Goal: Check status: Check status

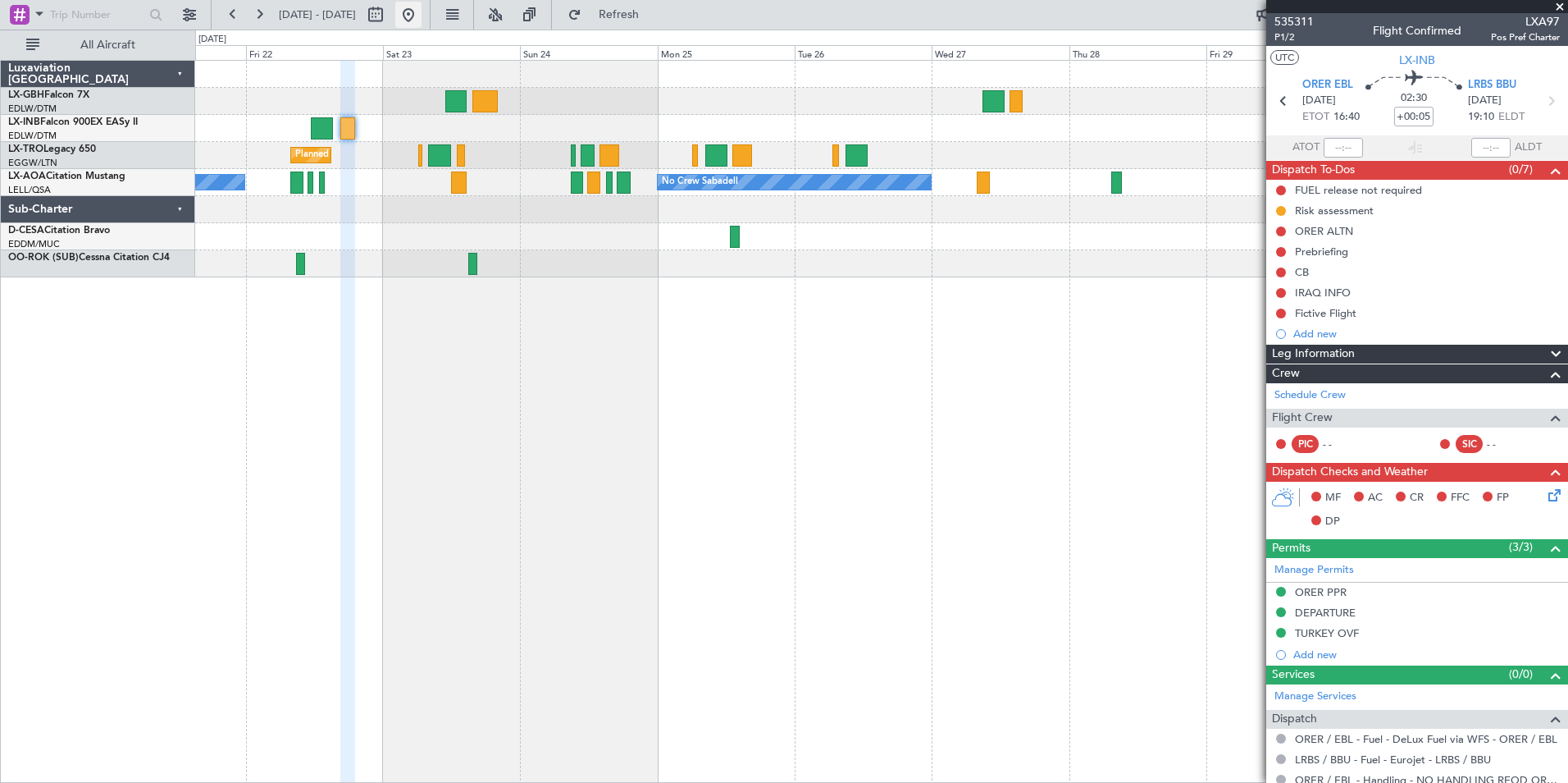
click at [421, 23] on button at bounding box center [408, 15] width 26 height 26
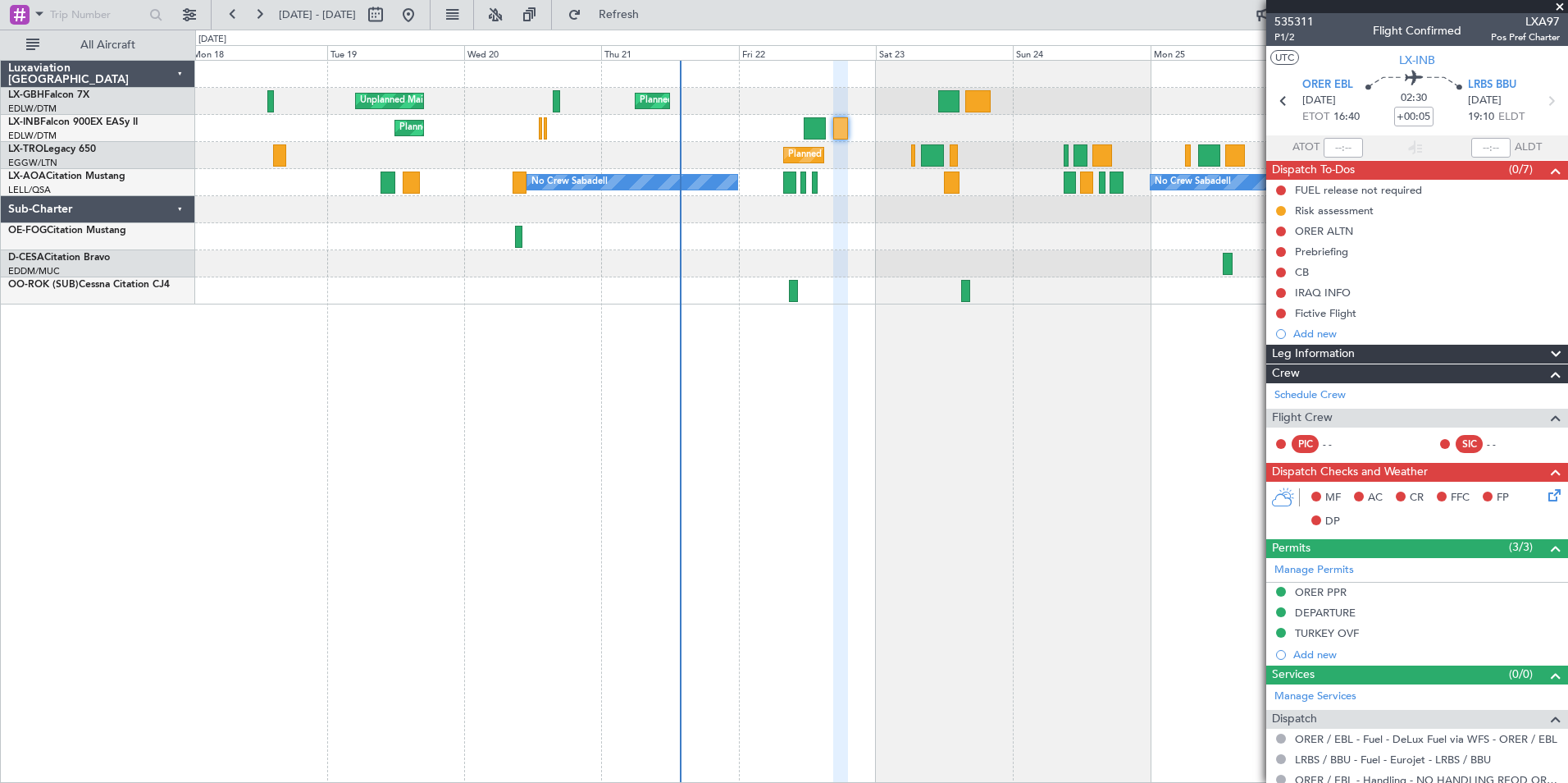
click at [530, 323] on div "Planned Maint Nice ([GEOGRAPHIC_DATA]) Unplanned Maint [GEOGRAPHIC_DATA] ([GEOG…" at bounding box center [882, 422] width 1373 height 723
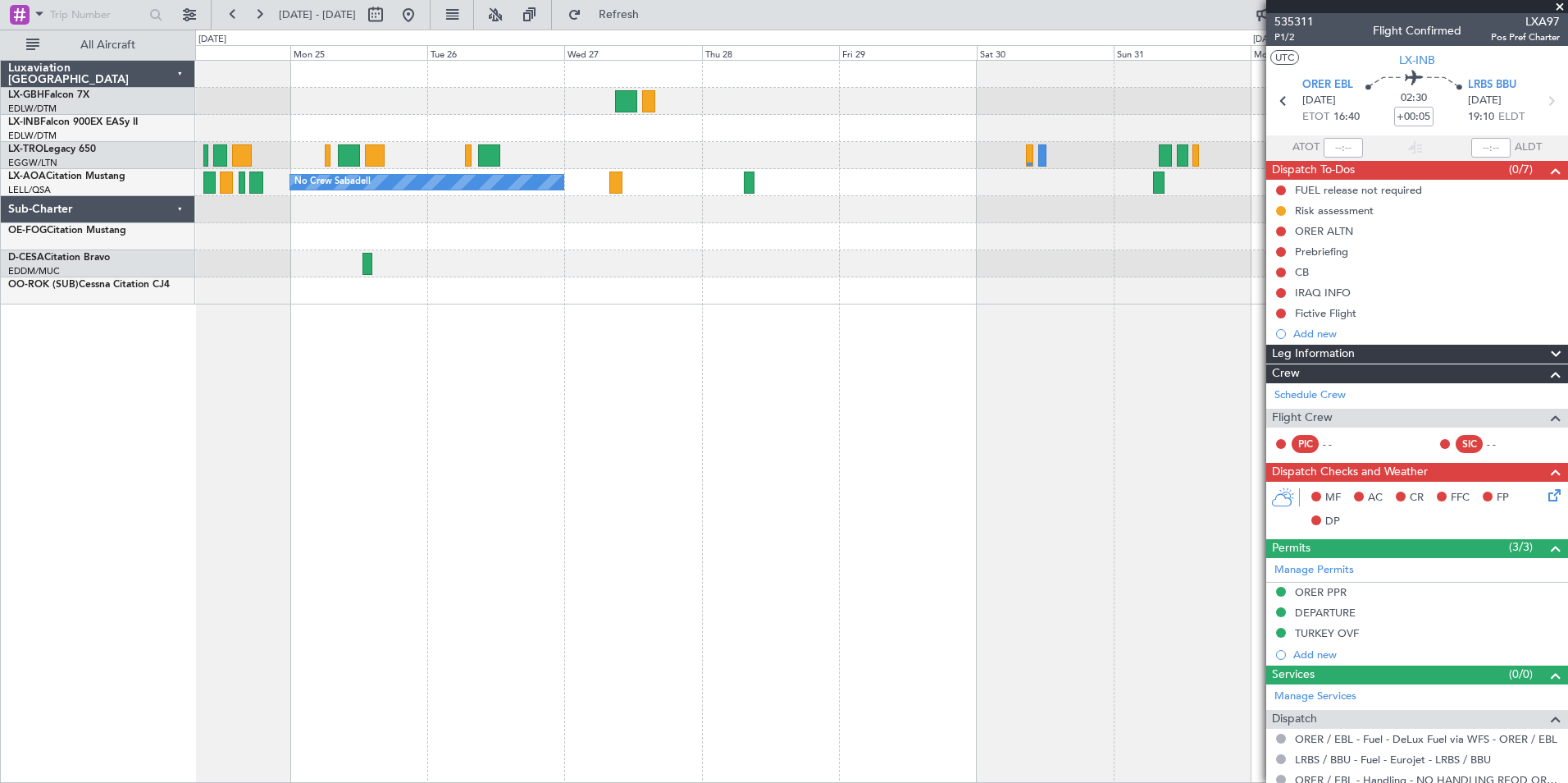
click at [333, 339] on div "Planned Maint [GEOGRAPHIC_DATA] ([GEOGRAPHIC_DATA]) No Crew Sabadell No Crew Sa…" at bounding box center [882, 422] width 1373 height 723
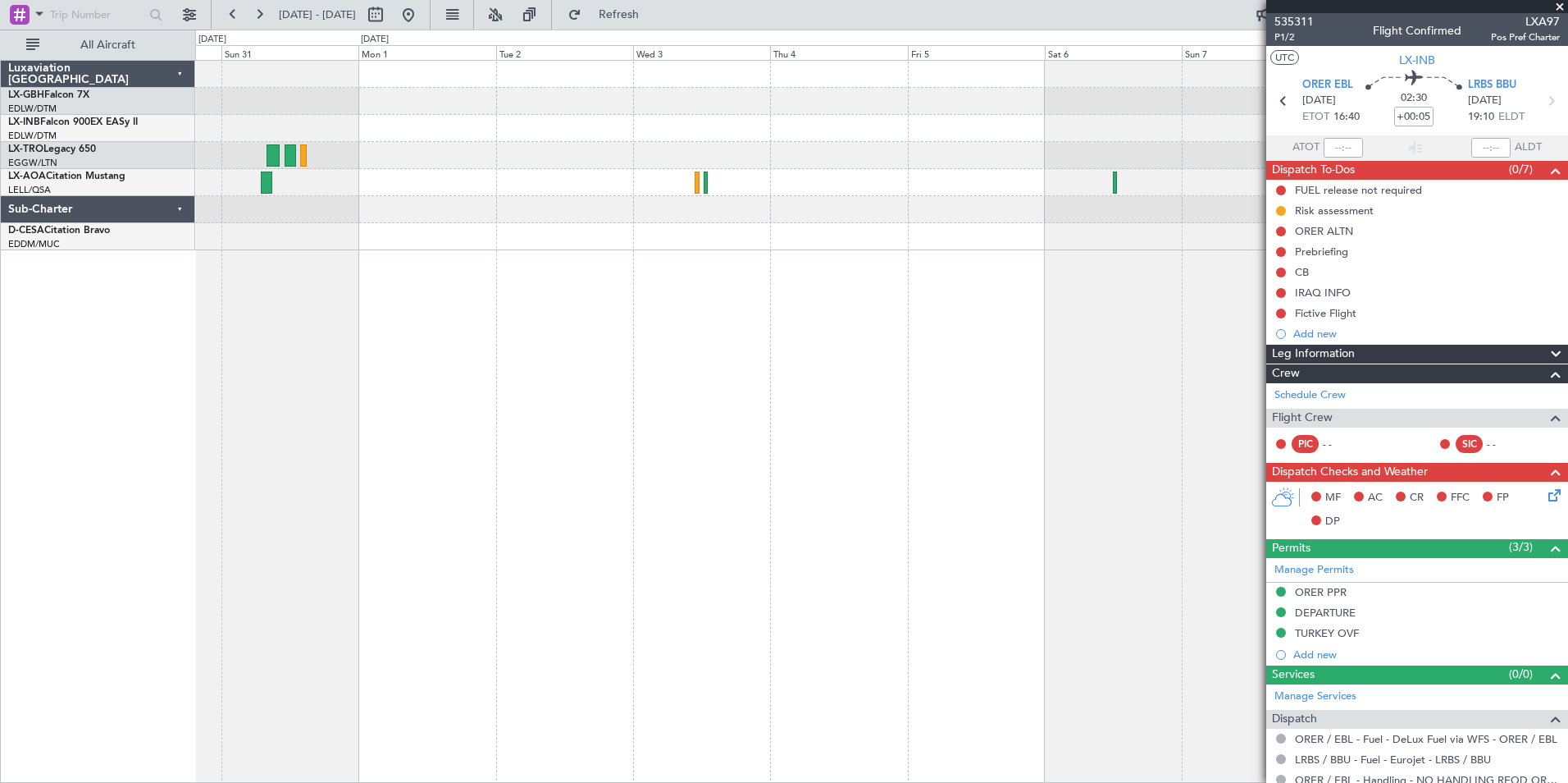
click at [184, 280] on div "Planned Maint Dusseldorf Luxaviation [GEOGRAPHIC_DATA] LX-GBH Falcon 7X EDLW/DT…" at bounding box center [784, 406] width 1568 height 753
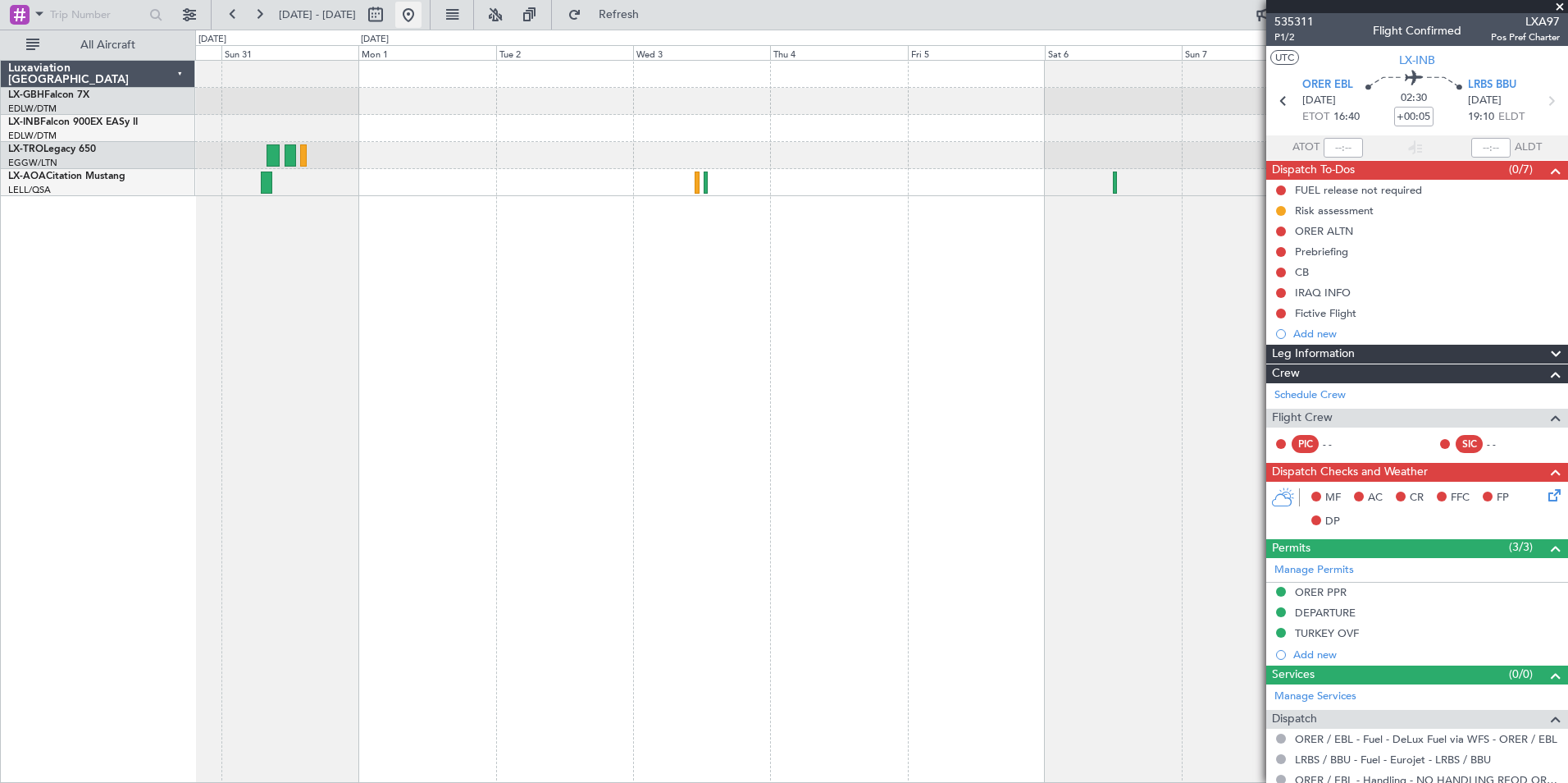
click at [421, 11] on button at bounding box center [408, 15] width 26 height 26
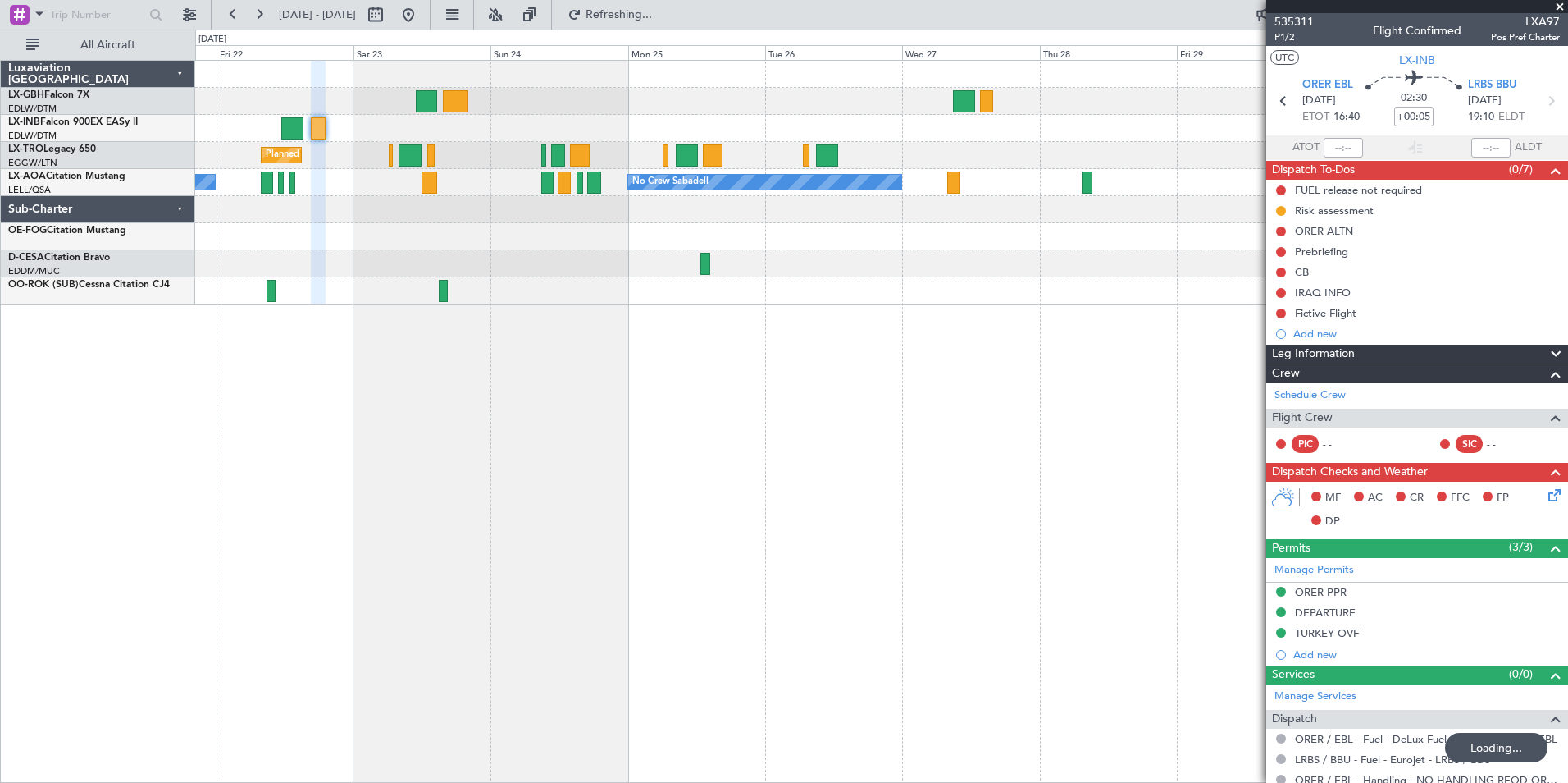
click at [266, 372] on div "Planned Maint [GEOGRAPHIC_DATA] ([GEOGRAPHIC_DATA]) No Crew Sabadell No Crew Sa…" at bounding box center [882, 422] width 1373 height 723
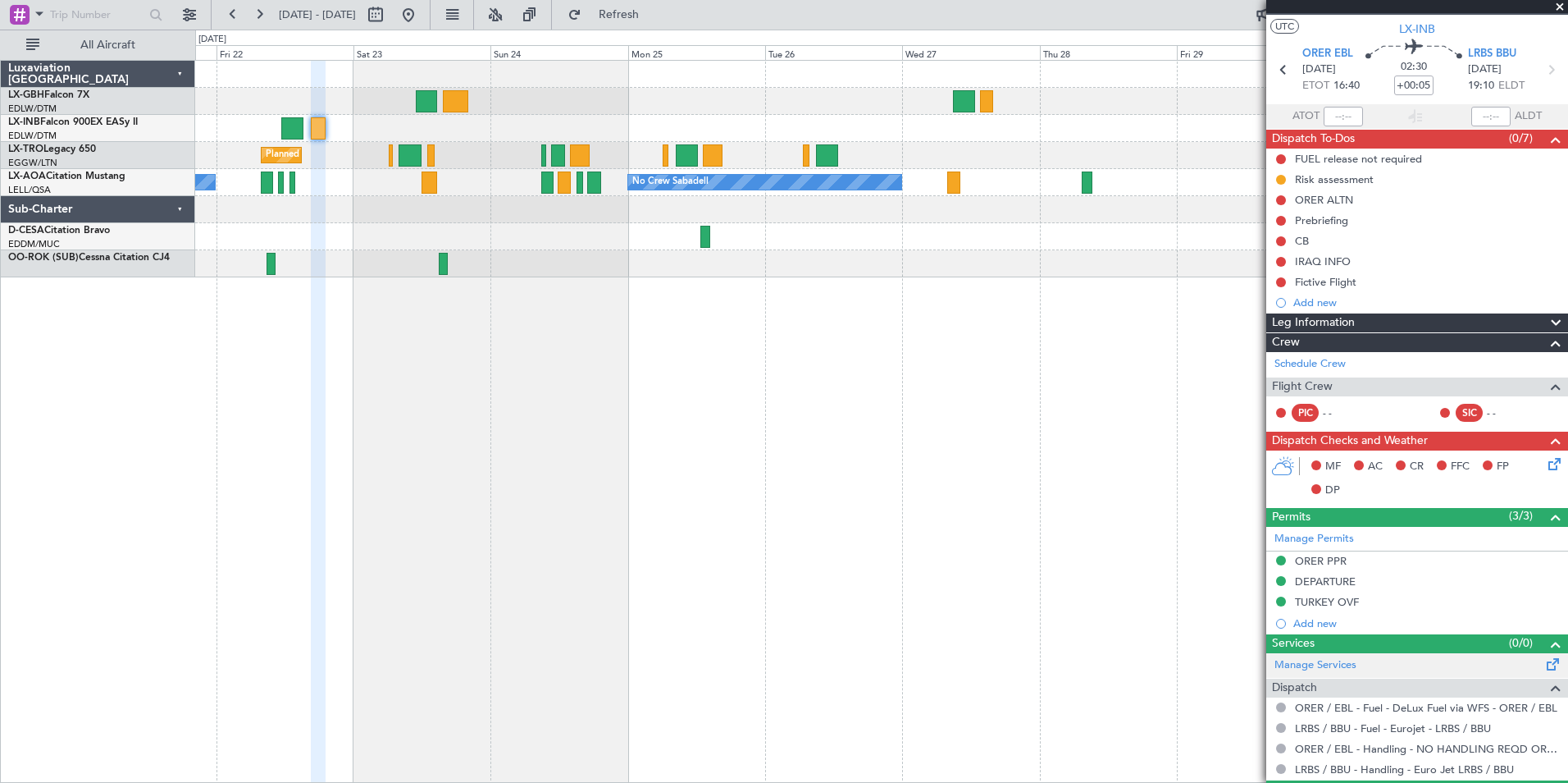
scroll to position [74, 0]
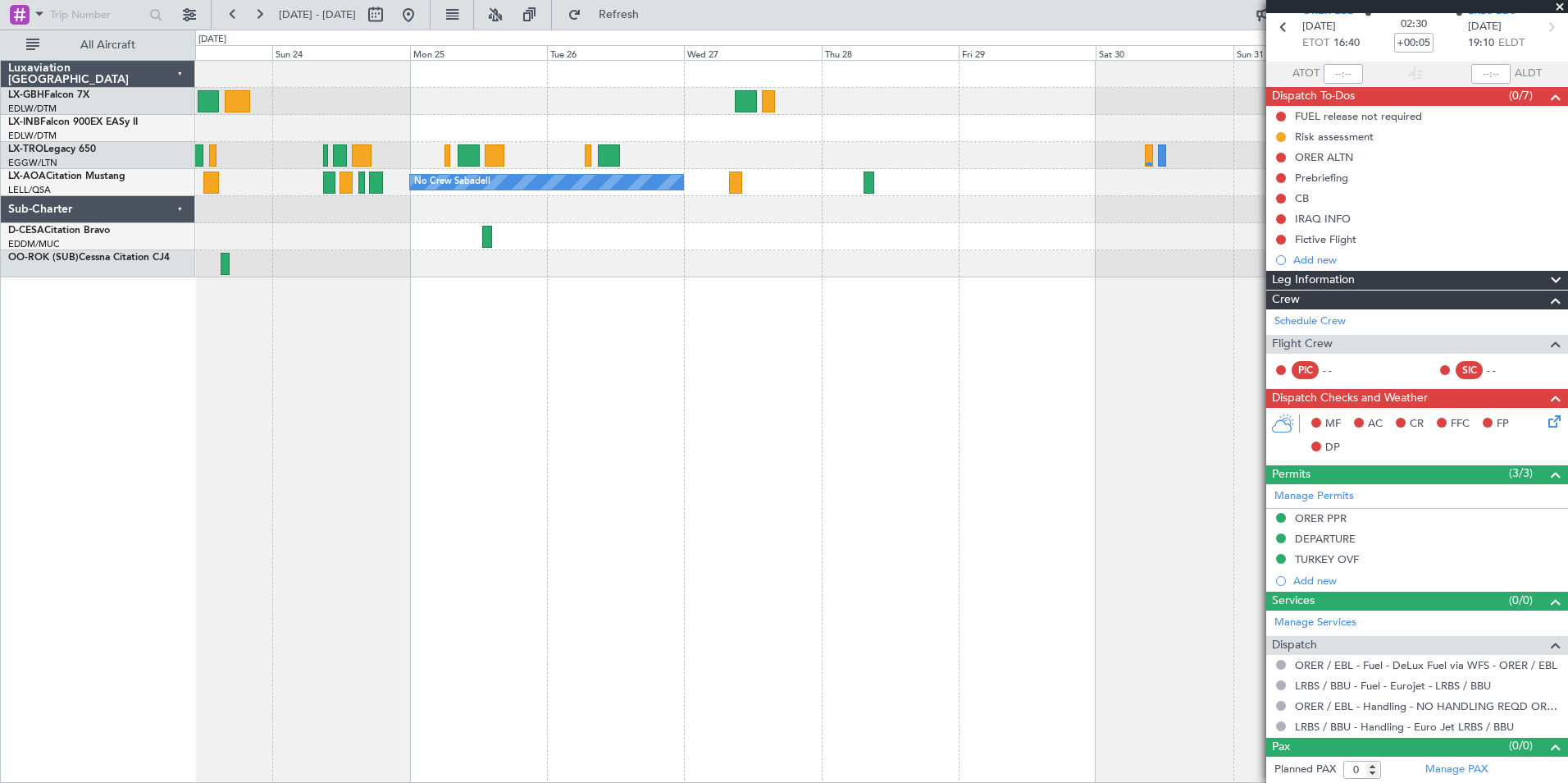
click at [811, 271] on div "Planned Maint Nice ([GEOGRAPHIC_DATA]) Planned Maint [GEOGRAPHIC_DATA] ([GEOGRA…" at bounding box center [881, 169] width 1373 height 216
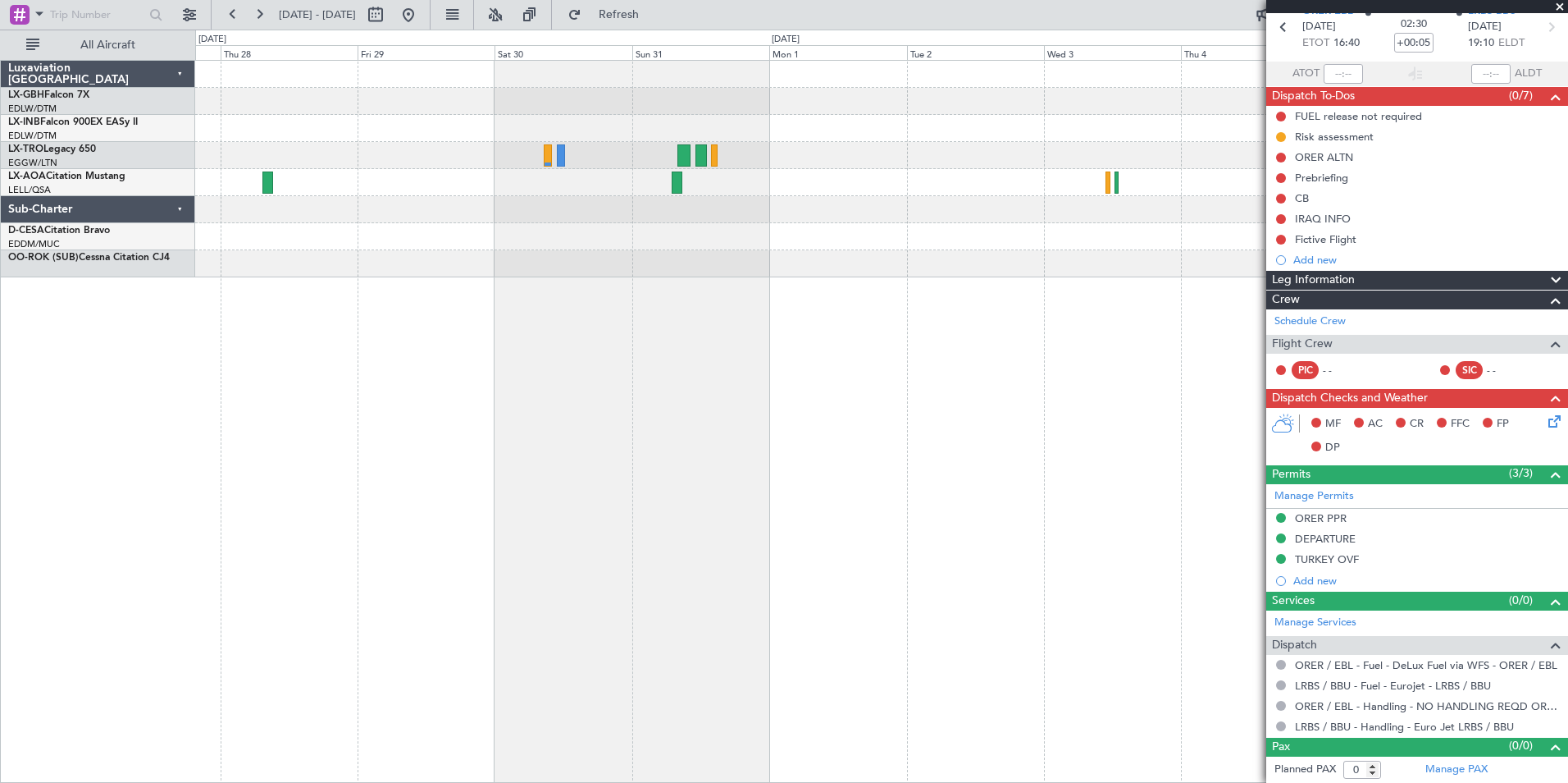
click at [388, 313] on div "No Crew Sabadell" at bounding box center [882, 422] width 1373 height 723
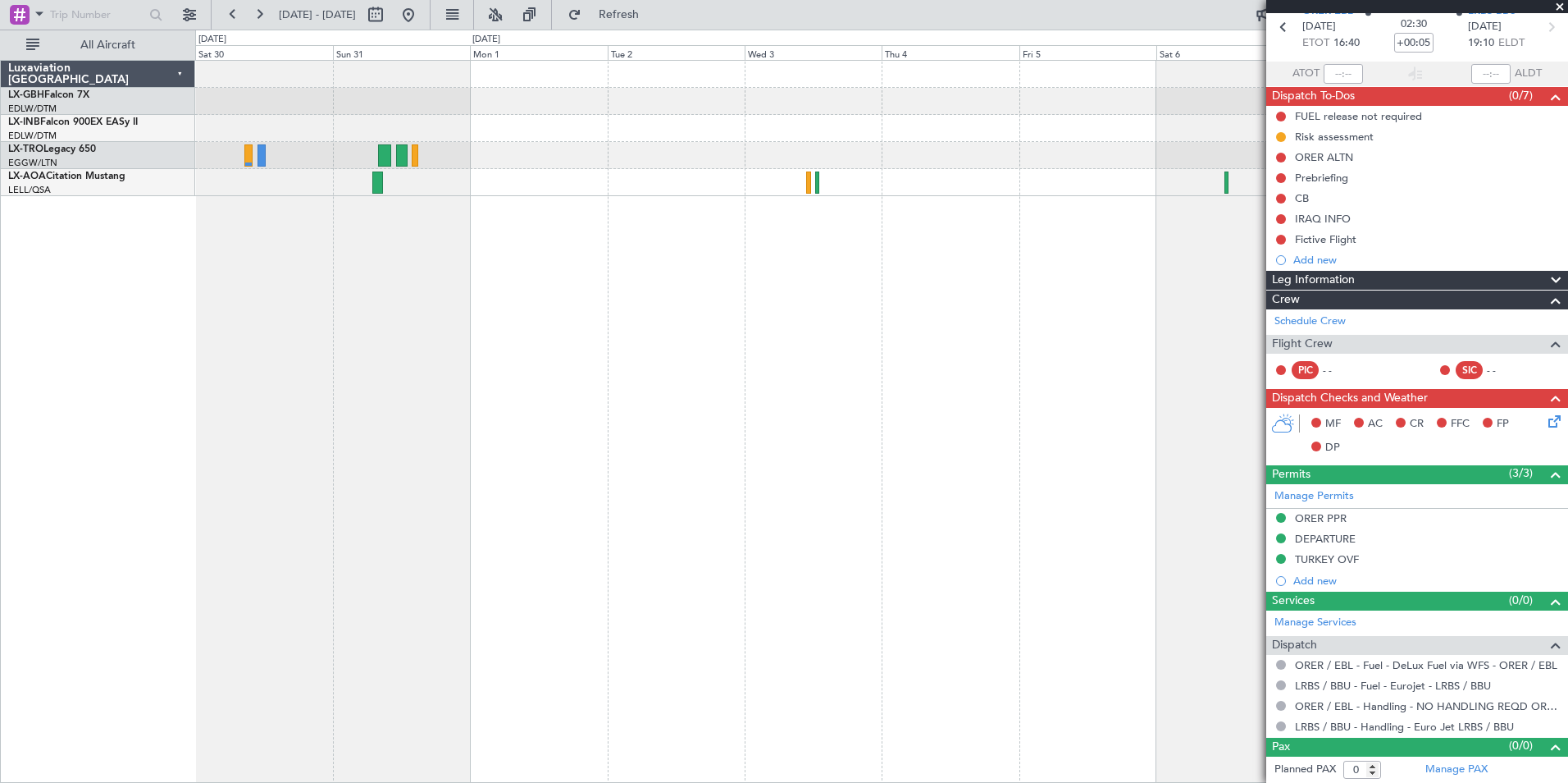
click at [866, 307] on div "Planned Maint Dusseldorf" at bounding box center [882, 422] width 1373 height 723
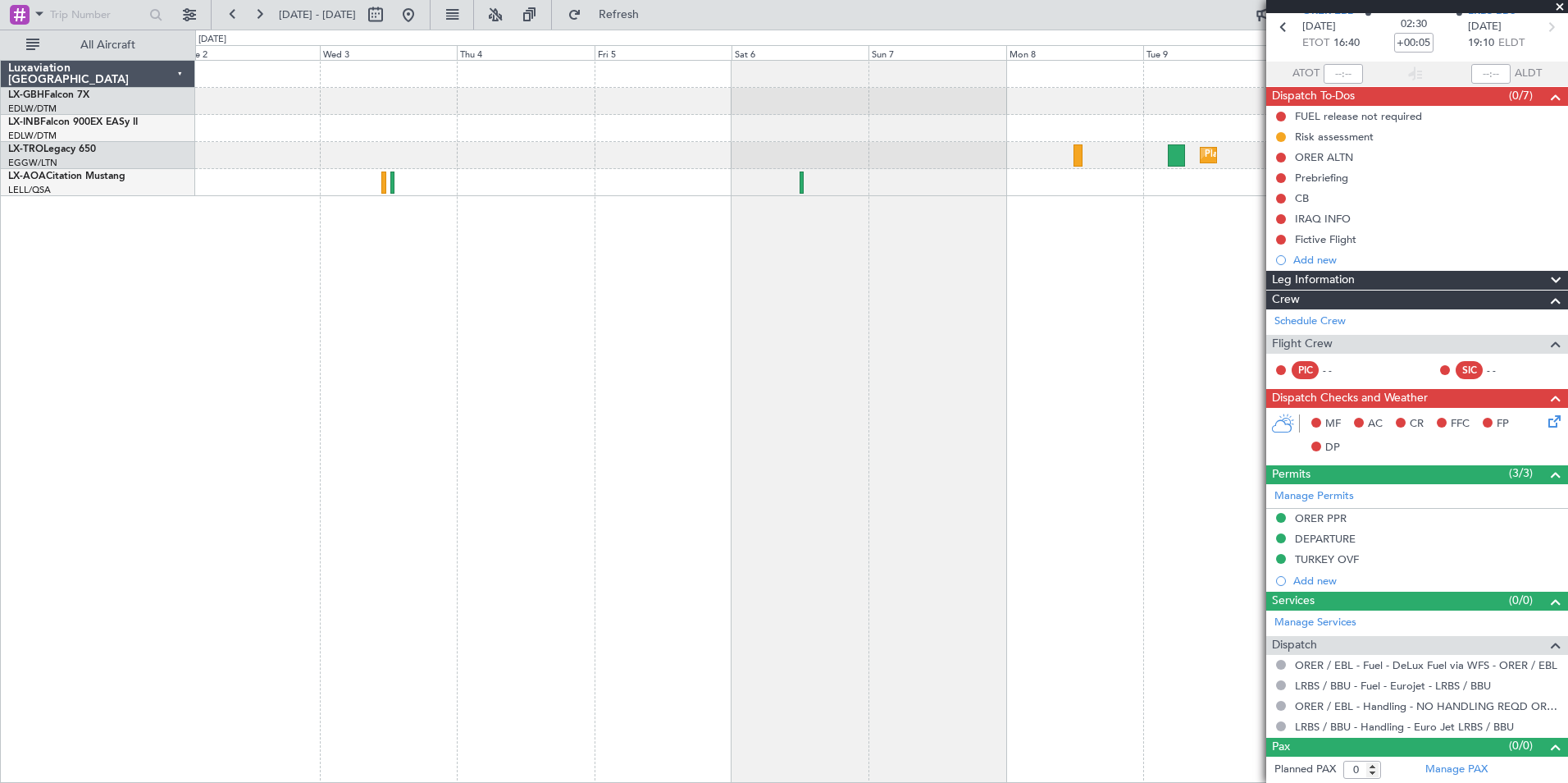
click at [528, 282] on div "Planned Maint Dusseldorf No Crew Sabadell" at bounding box center [882, 422] width 1373 height 723
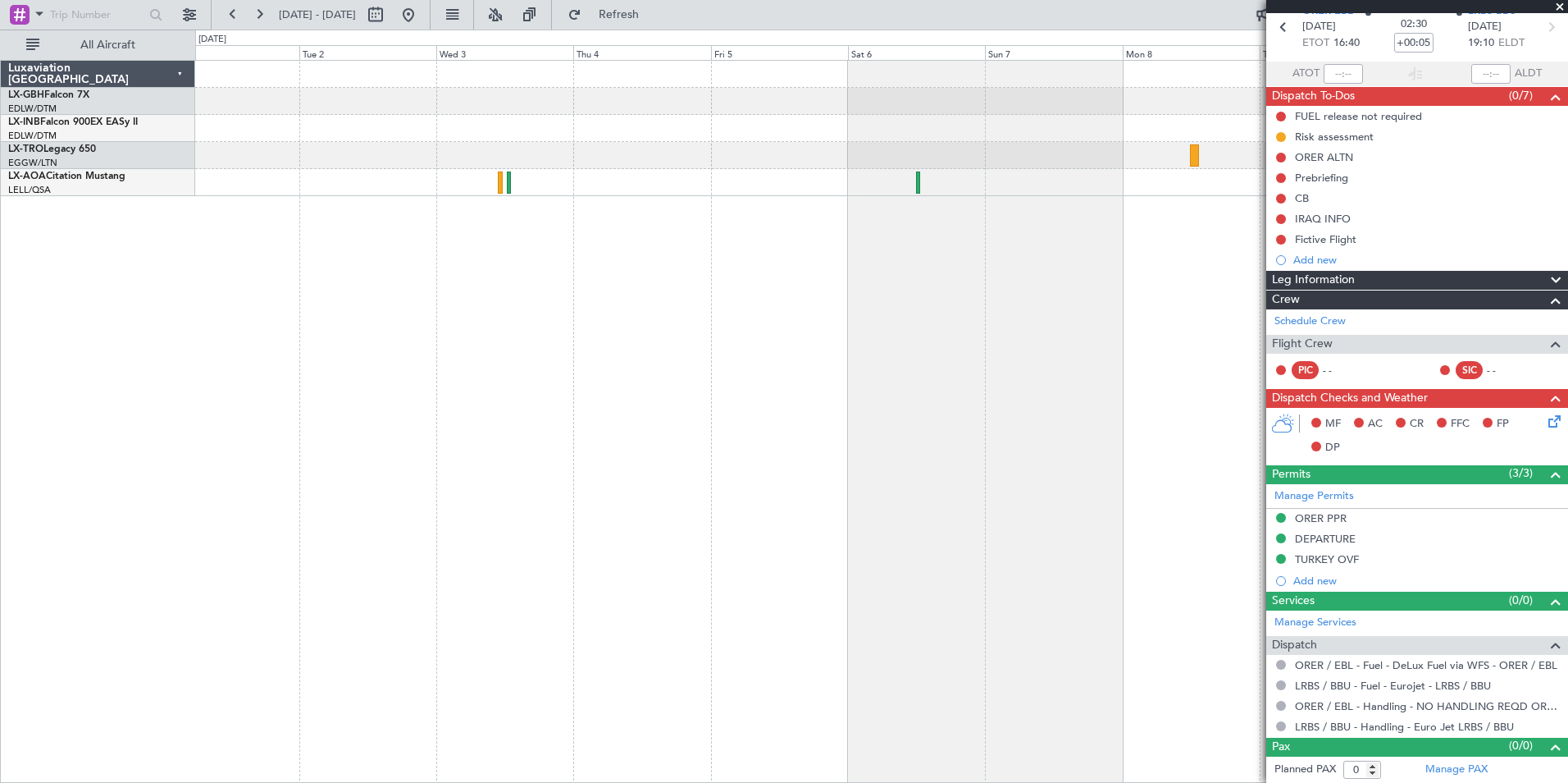
click at [1229, 252] on div "Planned Maint Dusseldorf No Crew Sabadell" at bounding box center [882, 422] width 1373 height 723
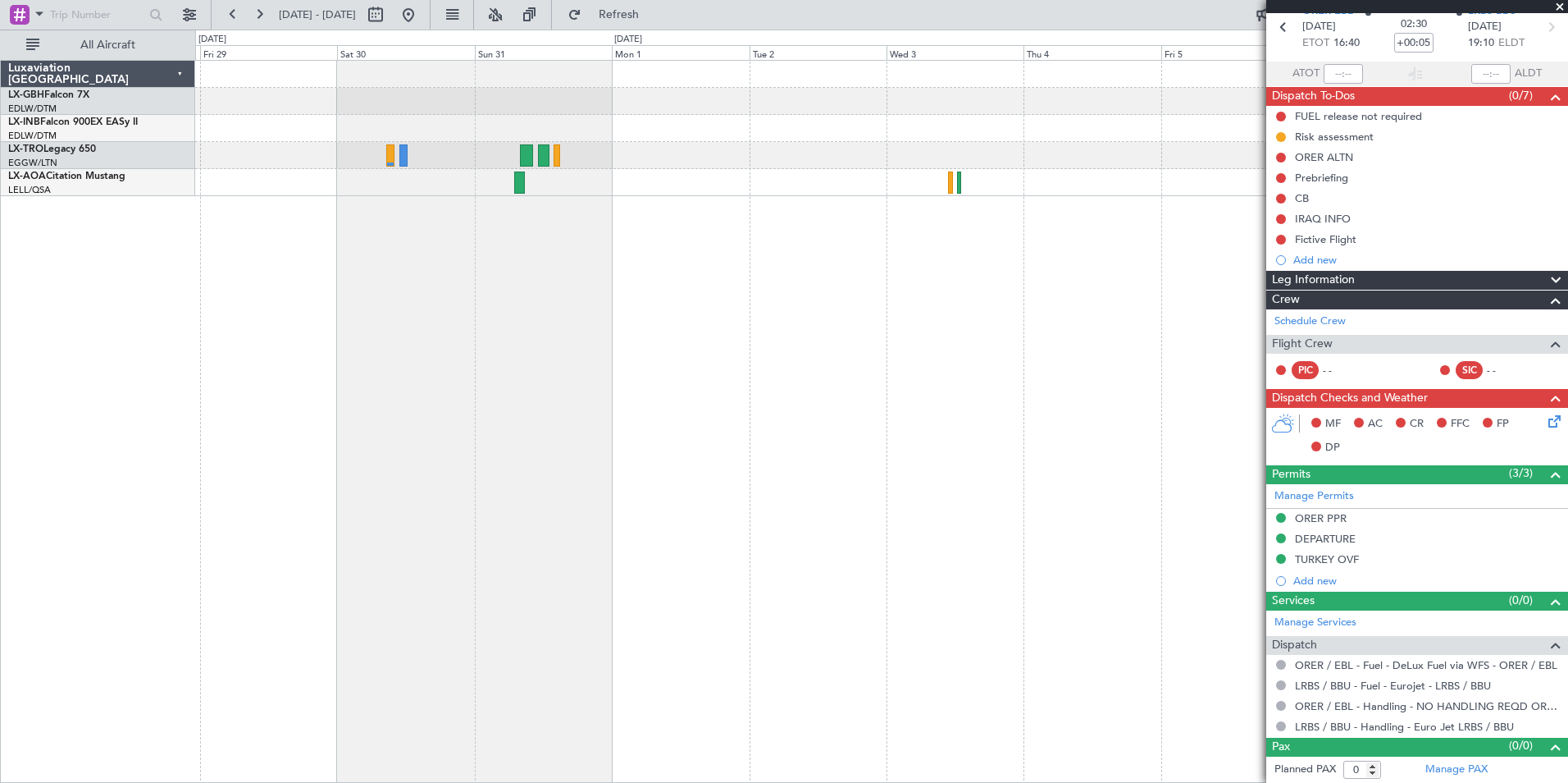
click at [906, 202] on div "Planned Maint Dusseldorf No Crew Sabadell" at bounding box center [882, 422] width 1373 height 723
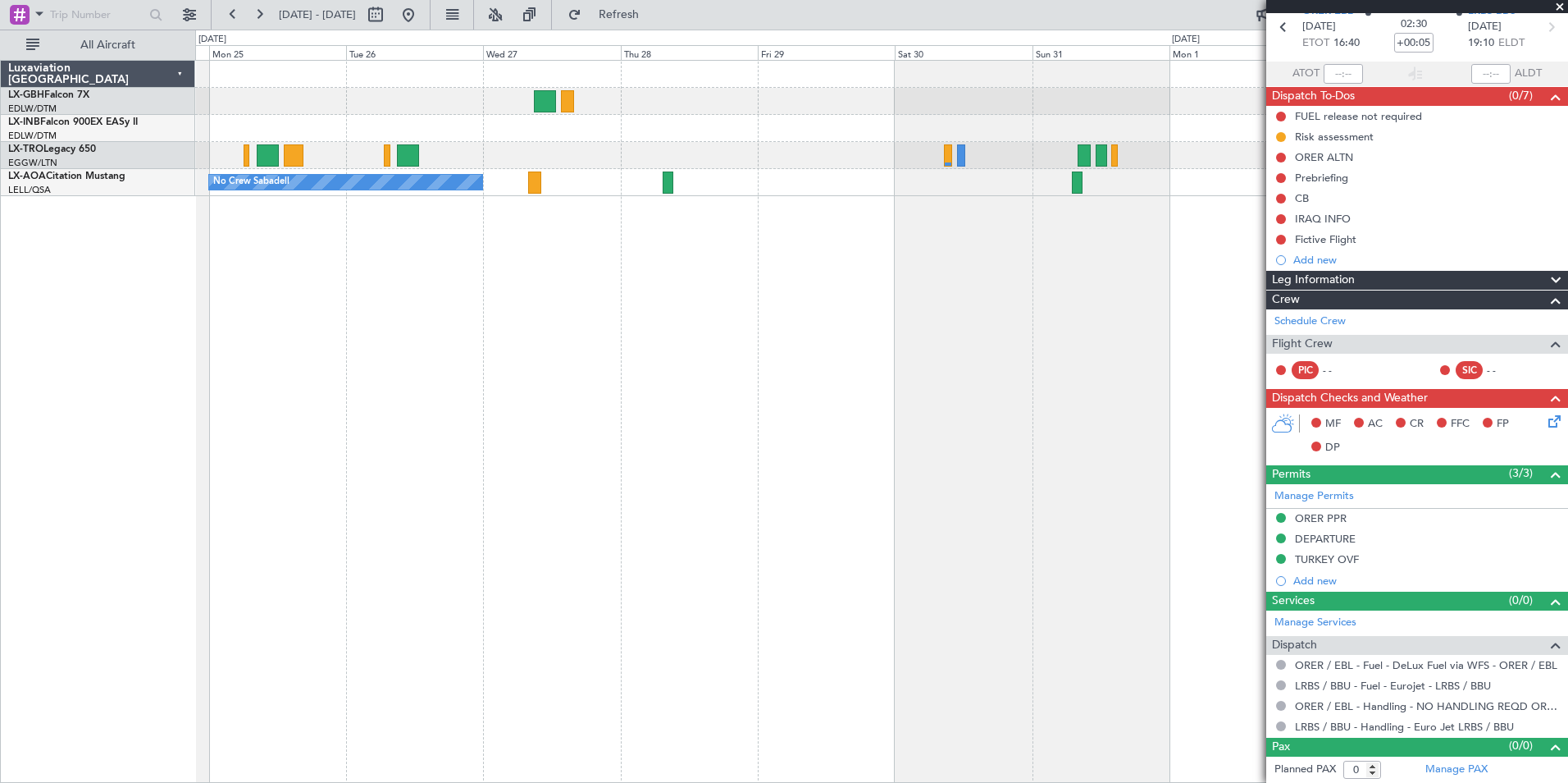
click at [947, 280] on div "Planned Maint [GEOGRAPHIC_DATA] ([GEOGRAPHIC_DATA]) No Crew Sabadell" at bounding box center [882, 422] width 1373 height 723
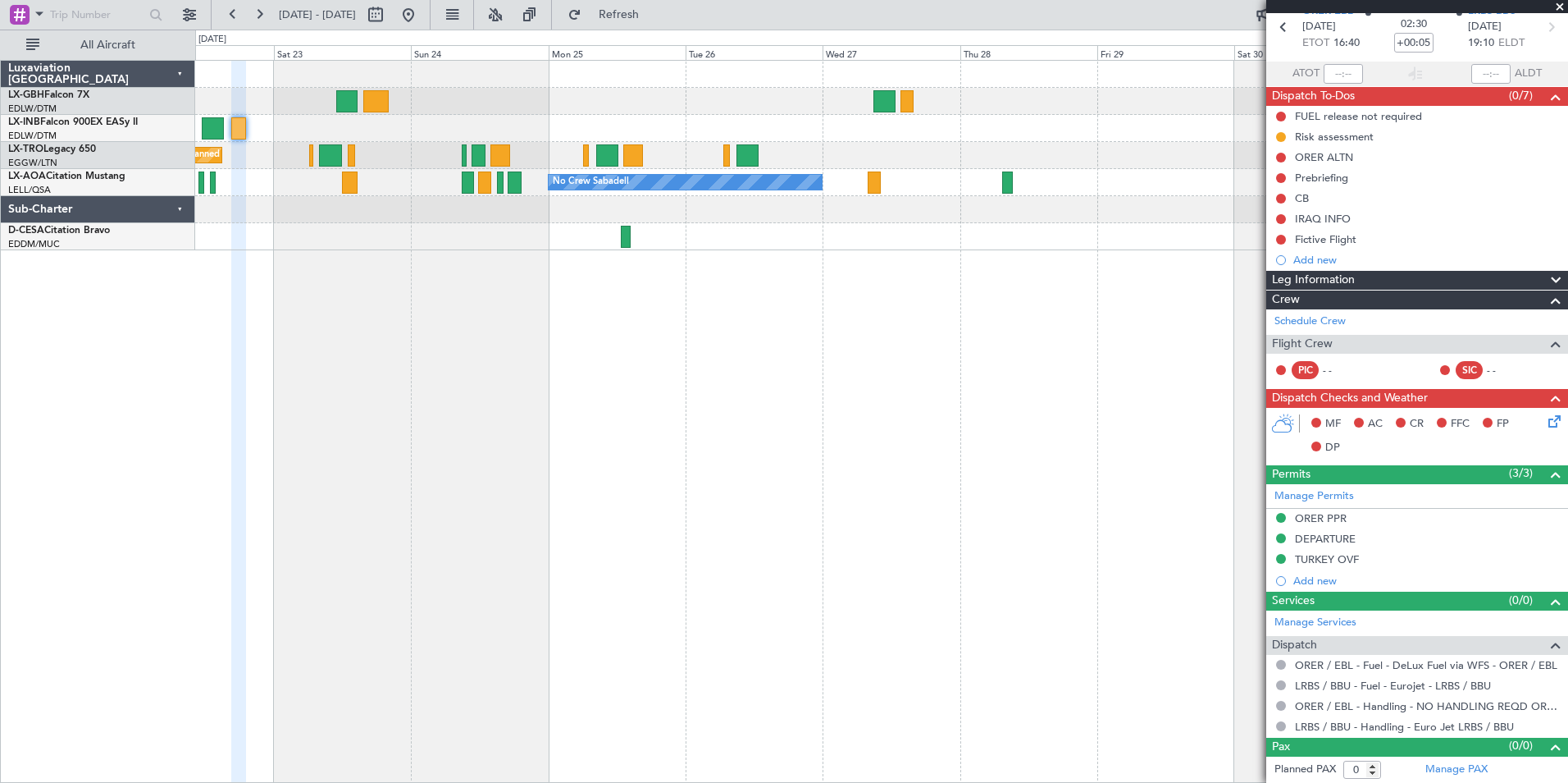
click at [697, 290] on div "Planned Maint Nice ([GEOGRAPHIC_DATA]) Planned Maint [GEOGRAPHIC_DATA] ([GEOGRA…" at bounding box center [882, 422] width 1373 height 723
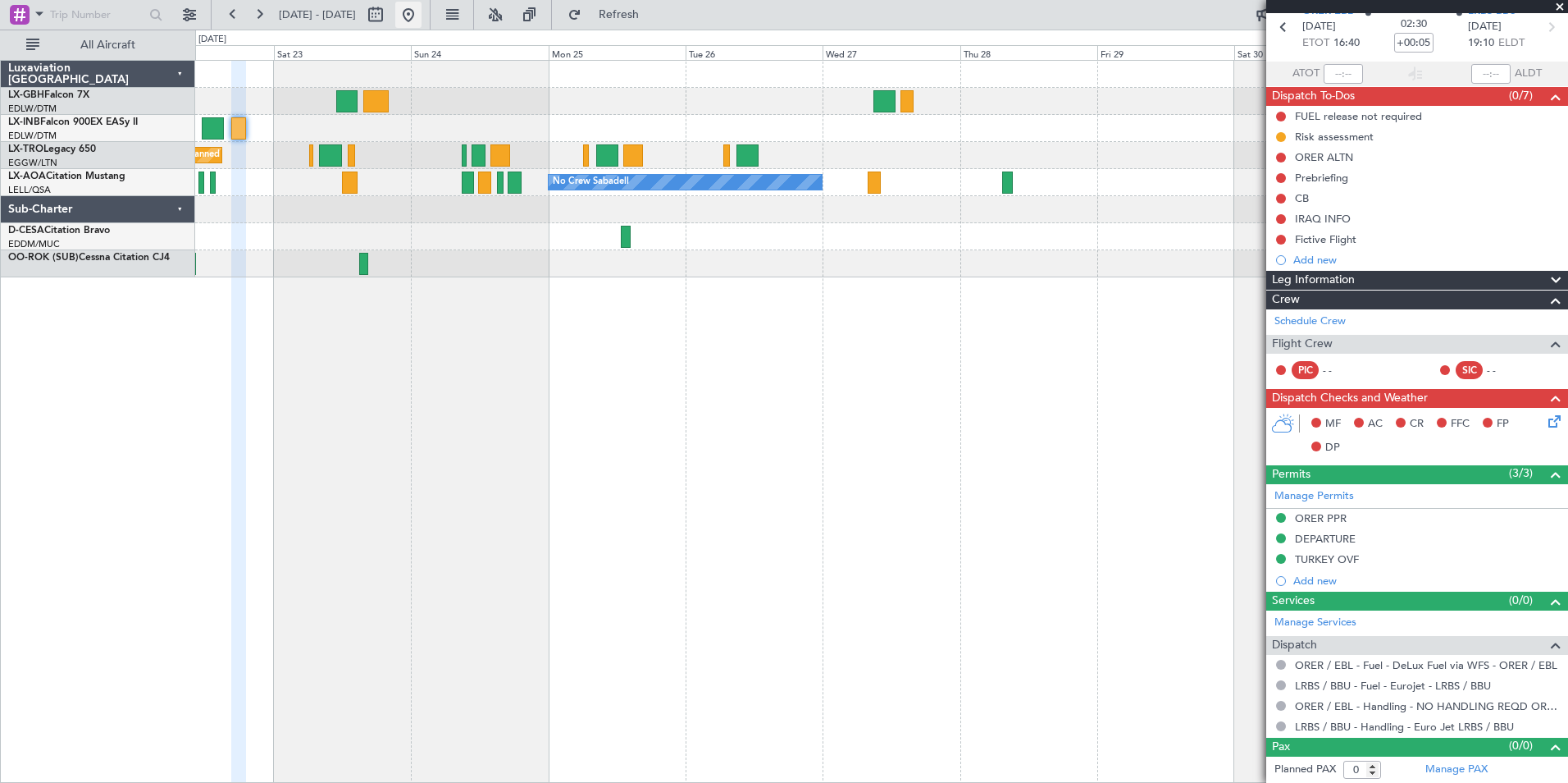
click at [421, 21] on button at bounding box center [408, 15] width 26 height 26
